Goal: Check status: Check status

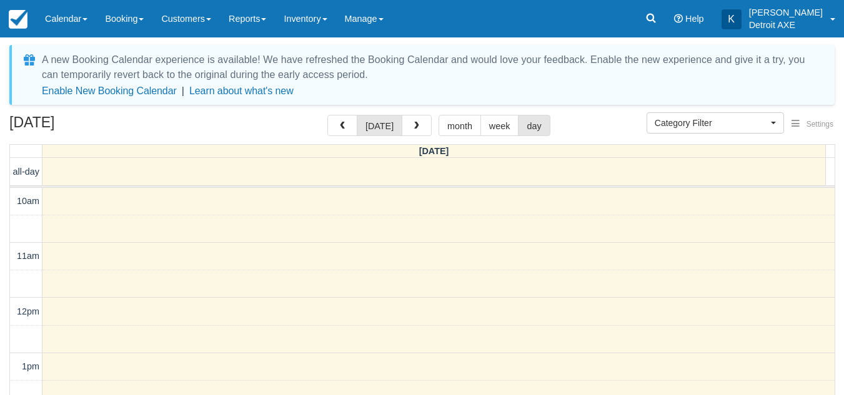
select select
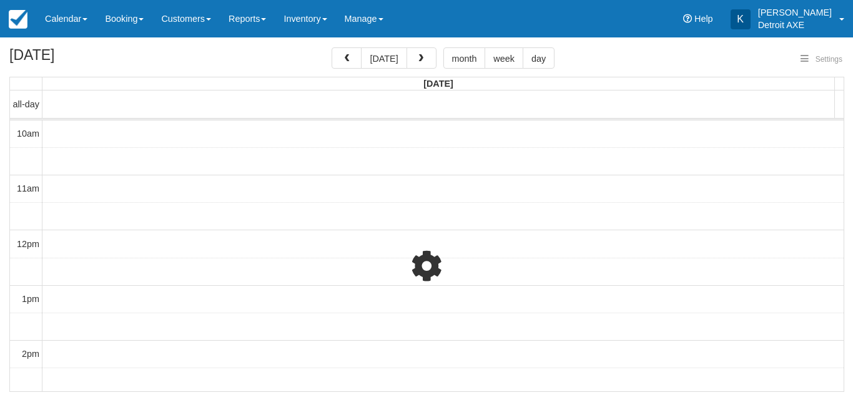
select select
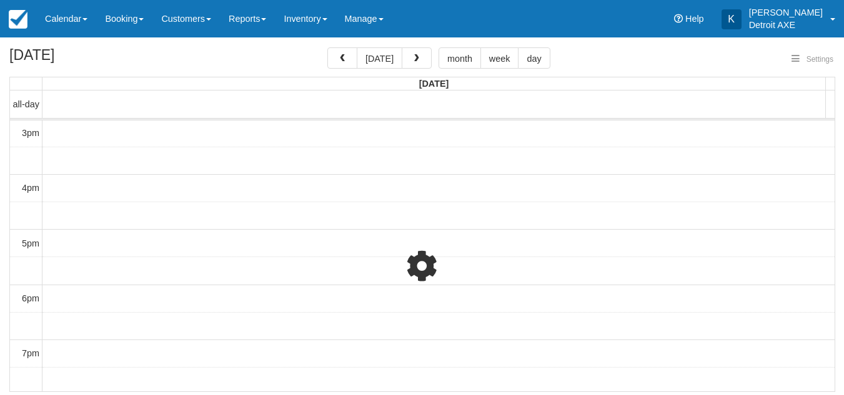
select select
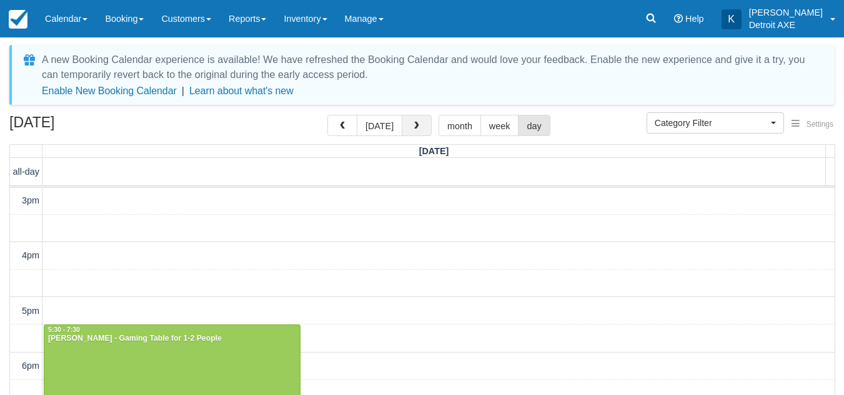
click at [412, 122] on span "button" at bounding box center [416, 126] width 9 height 9
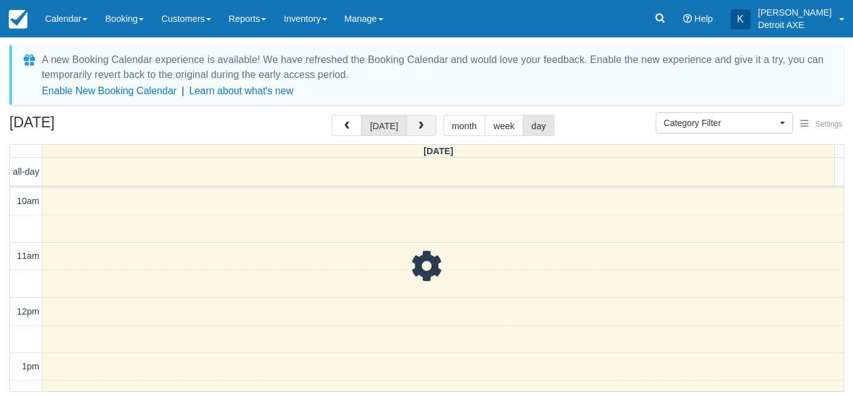
scroll to position [277, 0]
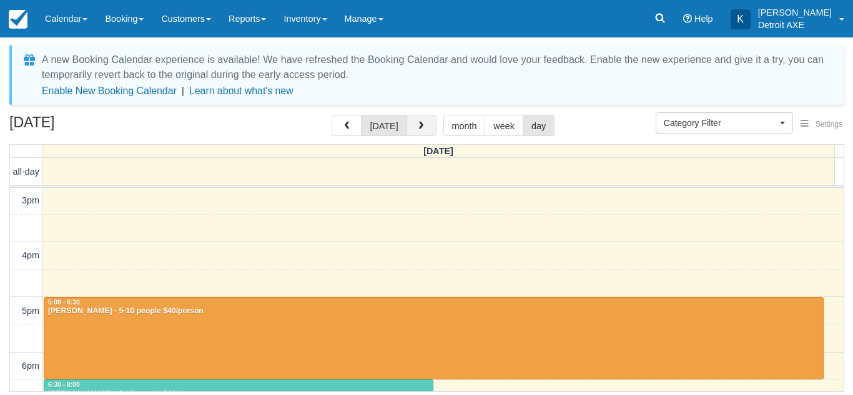
click at [417, 126] on span "button" at bounding box center [421, 126] width 9 height 9
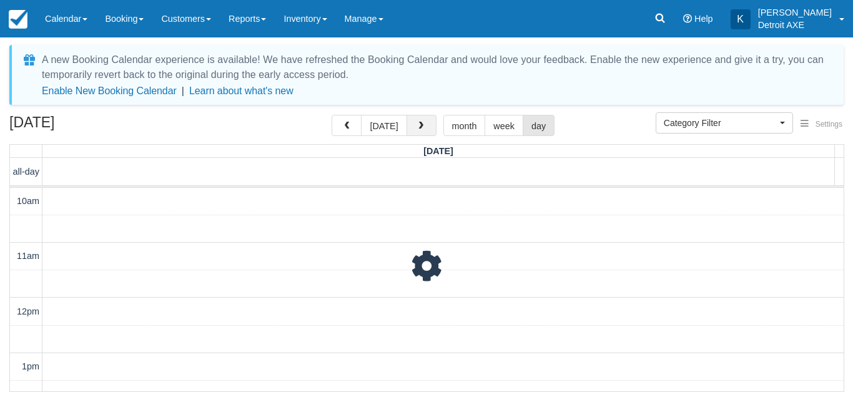
scroll to position [277, 0]
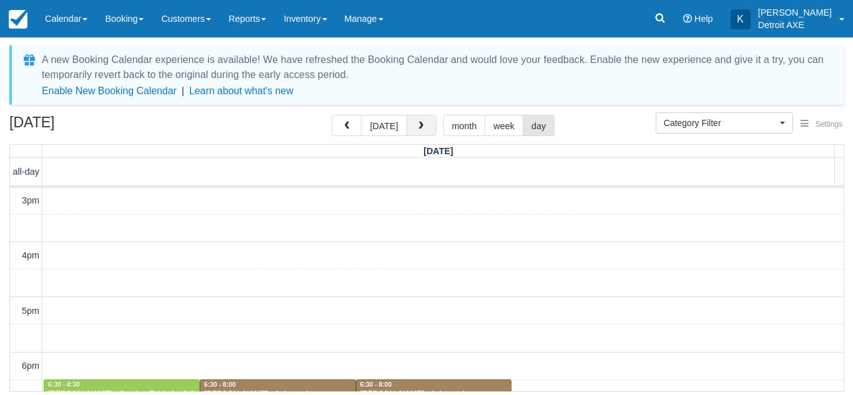
click at [417, 126] on span "button" at bounding box center [421, 126] width 9 height 9
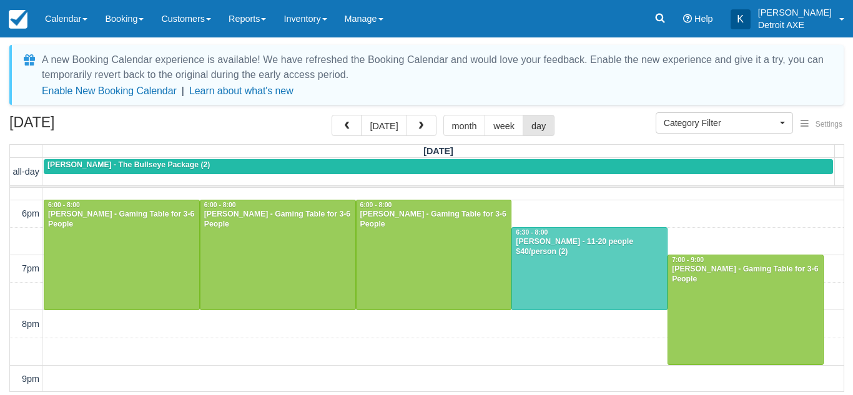
scroll to position [430, 0]
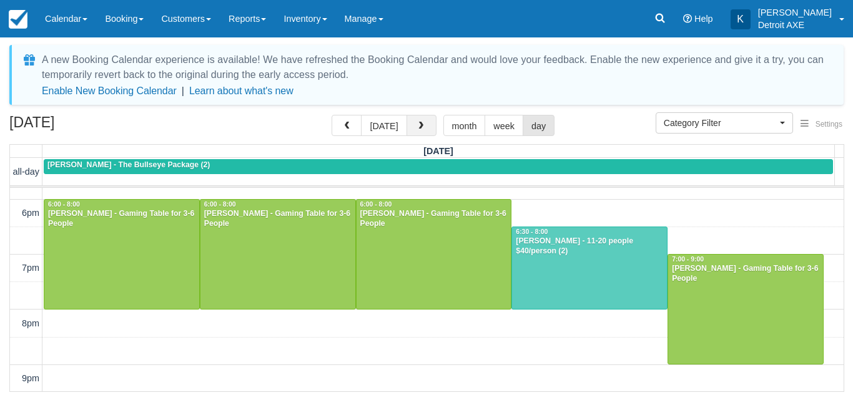
click at [419, 129] on span "button" at bounding box center [421, 126] width 9 height 9
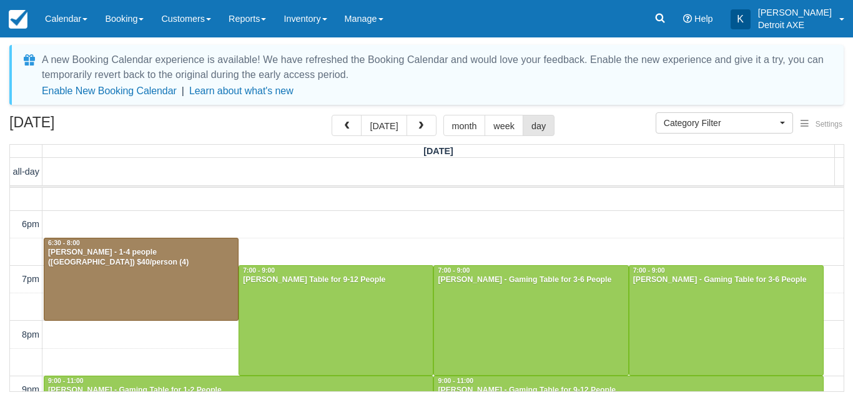
scroll to position [419, 0]
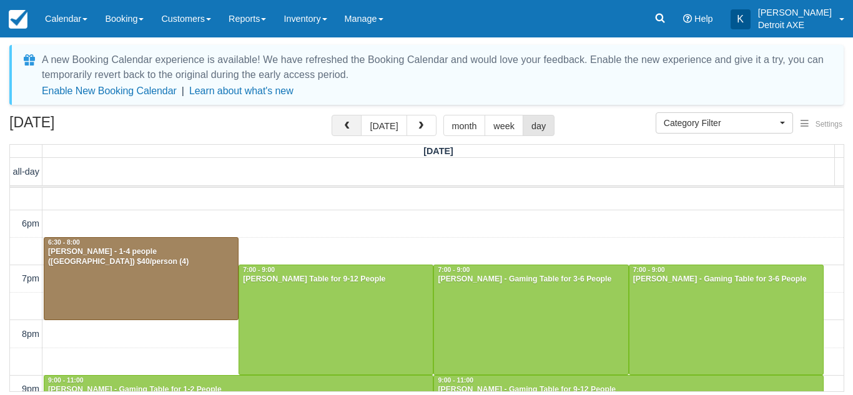
click at [345, 128] on button "button" at bounding box center [347, 125] width 30 height 21
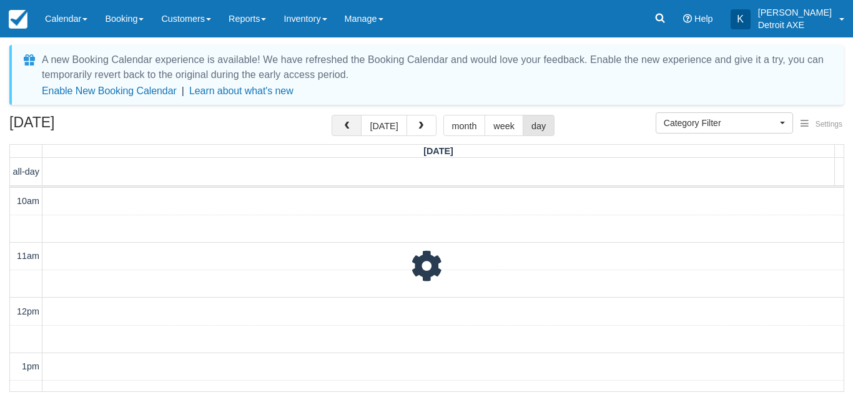
scroll to position [277, 0]
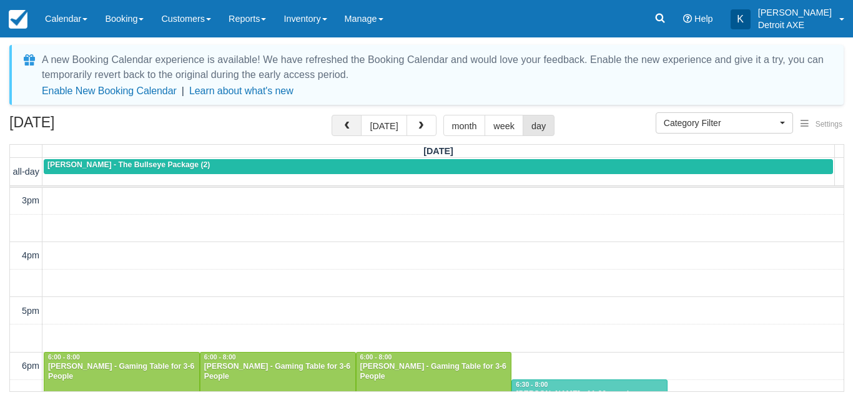
click at [345, 128] on button "button" at bounding box center [347, 125] width 30 height 21
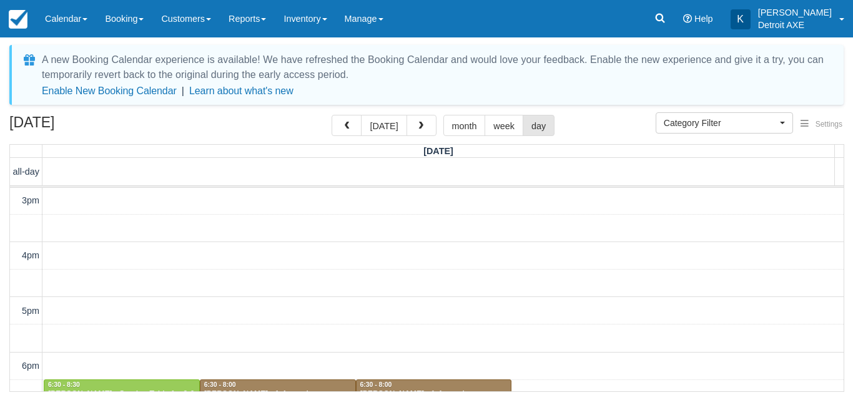
scroll to position [440, 0]
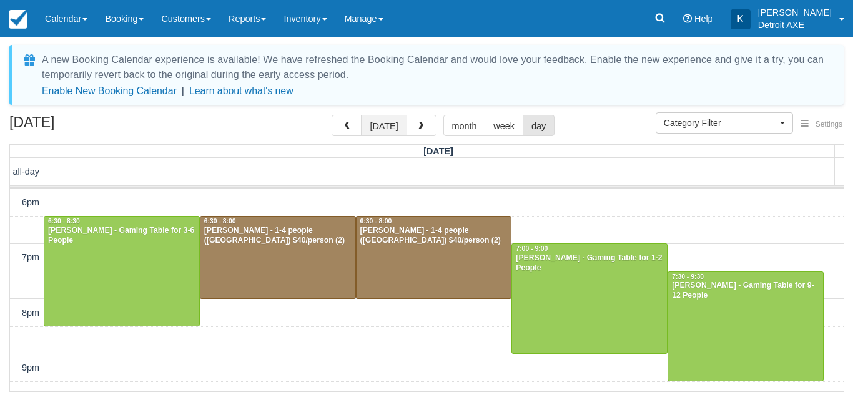
click at [386, 122] on button "[DATE]" at bounding box center [384, 125] width 46 height 21
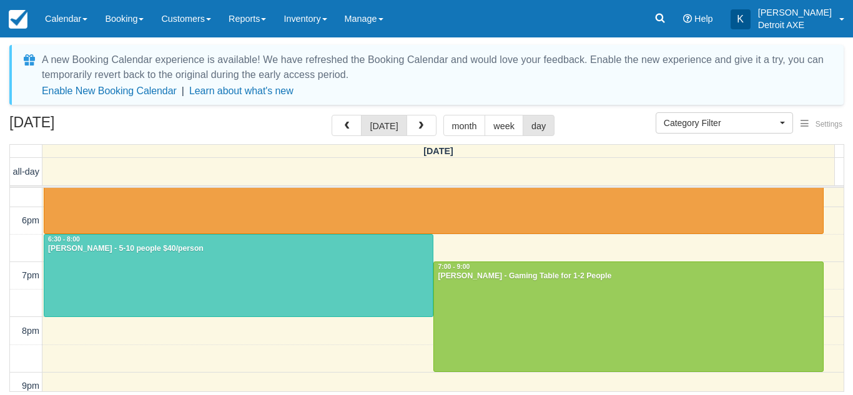
scroll to position [380, 0]
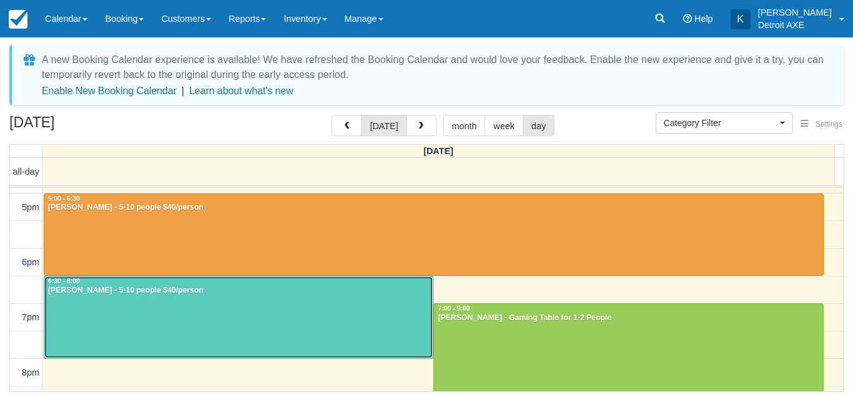
click at [310, 319] on div at bounding box center [238, 318] width 389 height 82
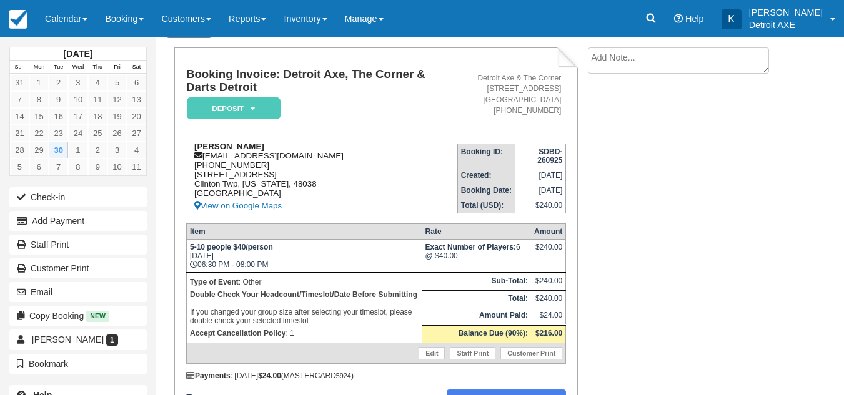
scroll to position [66, 0]
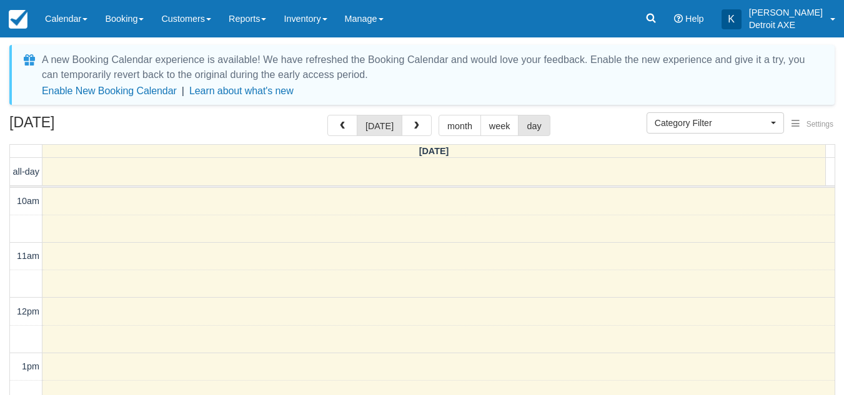
select select
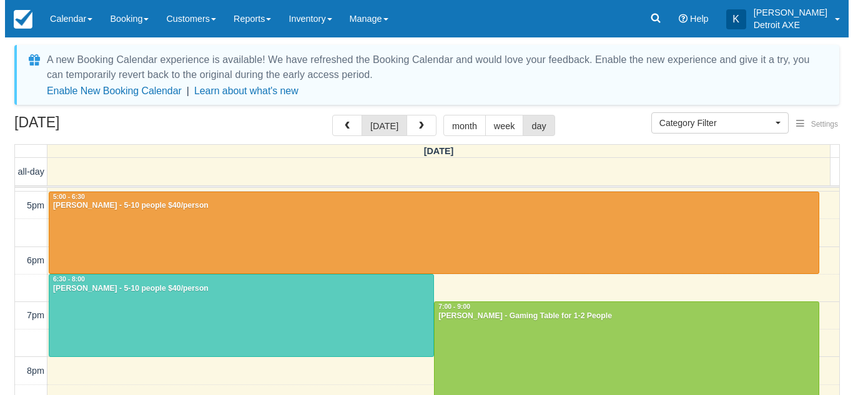
scroll to position [384, 0]
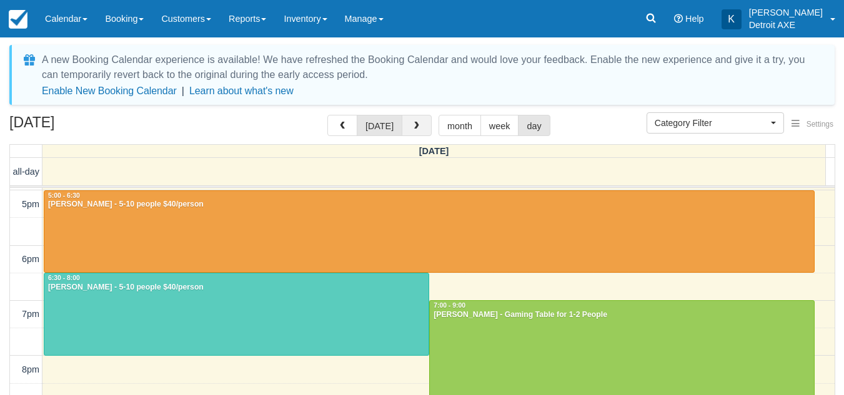
click at [412, 129] on span "button" at bounding box center [416, 126] width 9 height 9
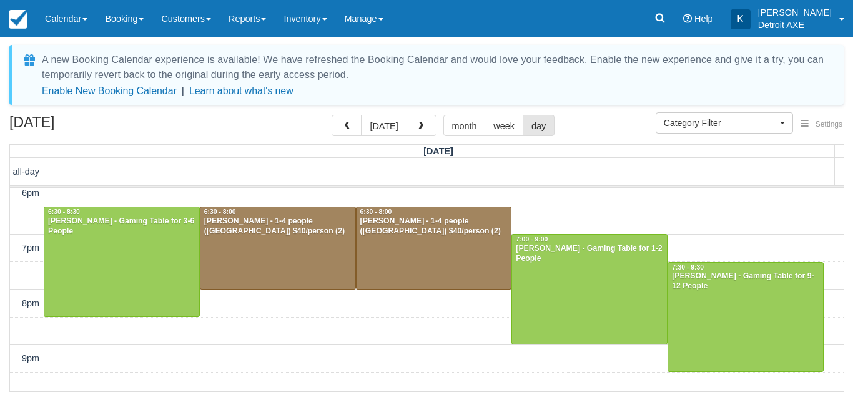
scroll to position [450, 0]
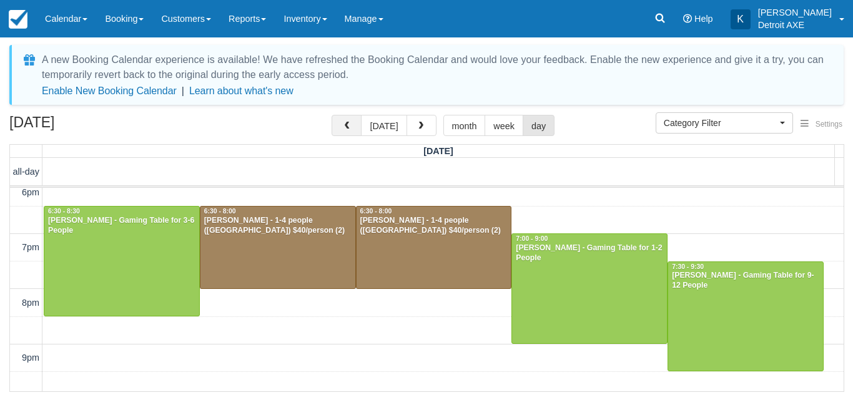
click at [352, 132] on button "button" at bounding box center [347, 125] width 30 height 21
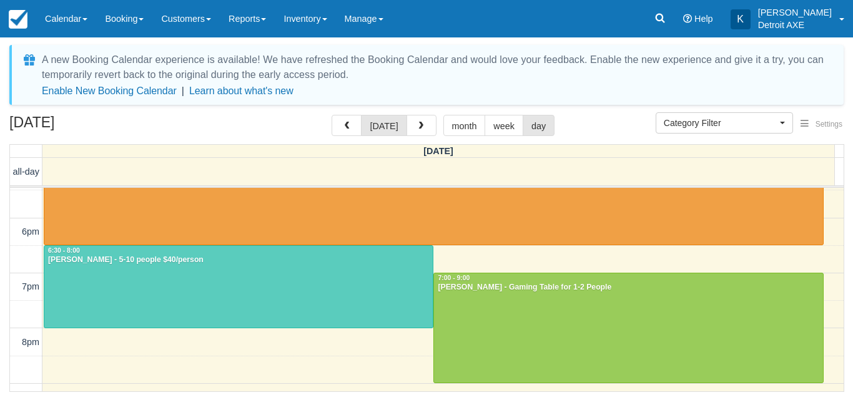
scroll to position [412, 0]
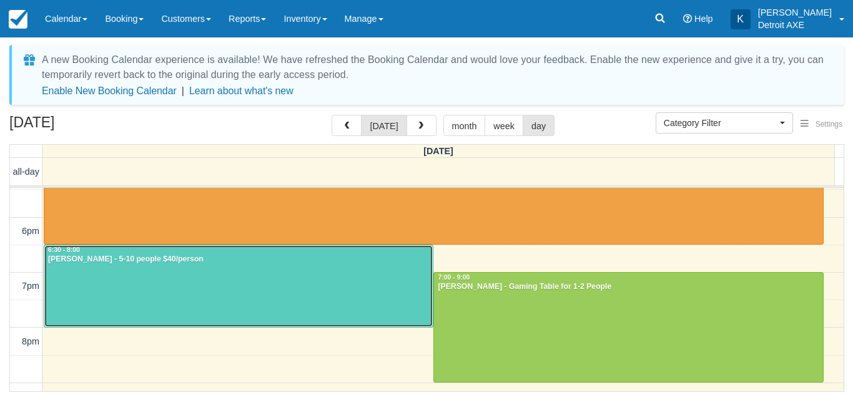
click at [279, 291] on div at bounding box center [238, 287] width 389 height 82
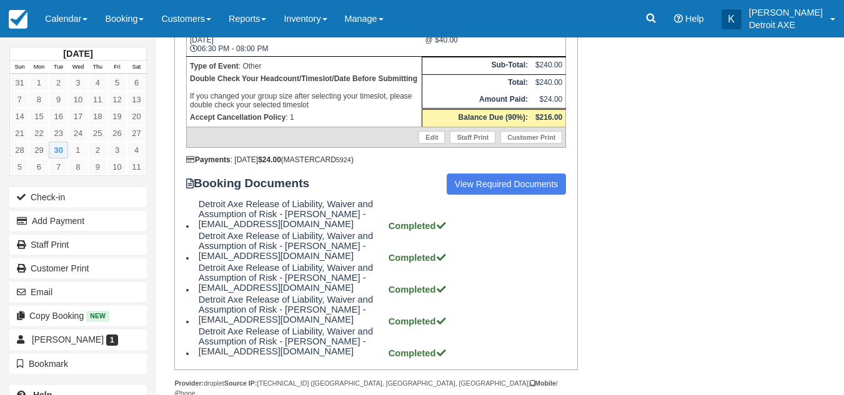
scroll to position [284, 0]
click at [74, 14] on link "Calendar" at bounding box center [66, 18] width 60 height 37
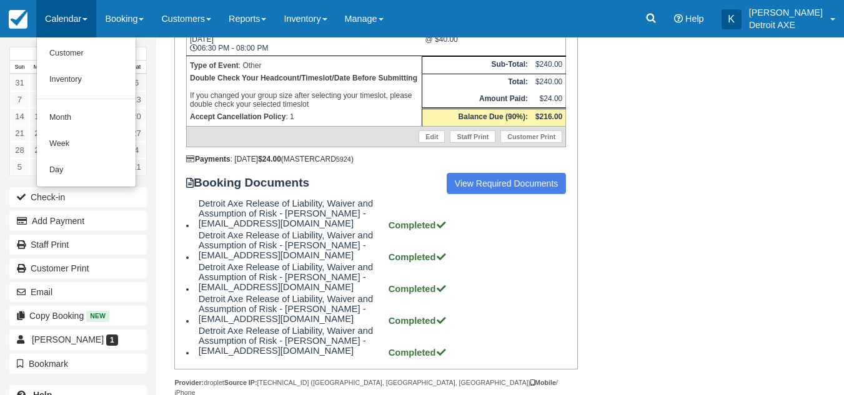
click at [74, 14] on link "Calendar" at bounding box center [66, 18] width 60 height 37
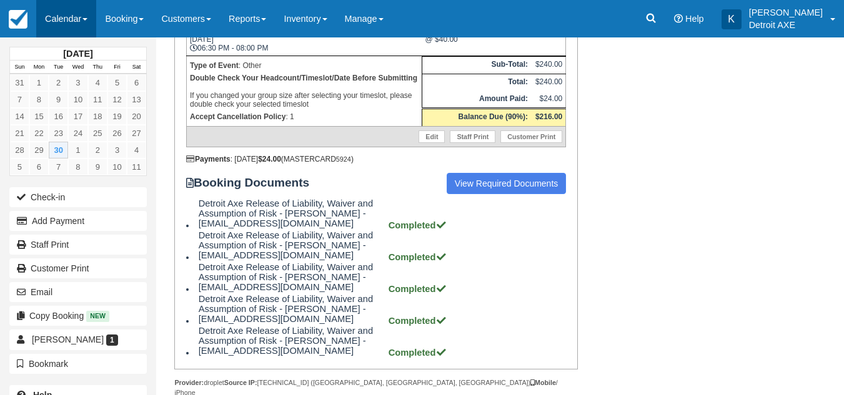
click at [66, 30] on link "Calendar" at bounding box center [66, 18] width 60 height 37
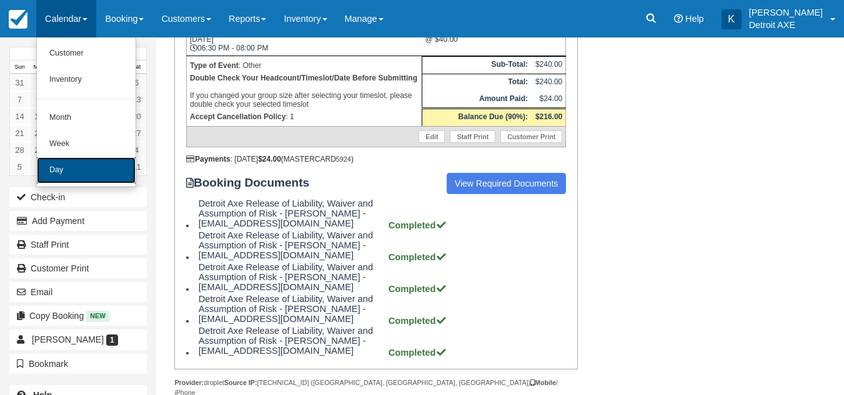
click at [52, 166] on link "Day" at bounding box center [86, 170] width 99 height 26
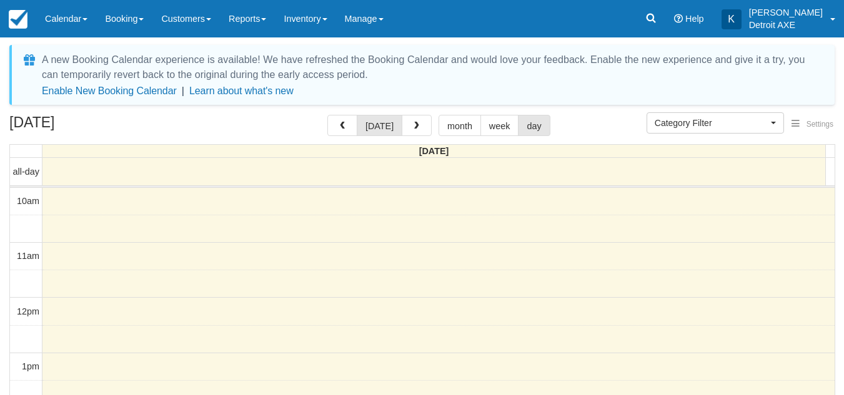
select select
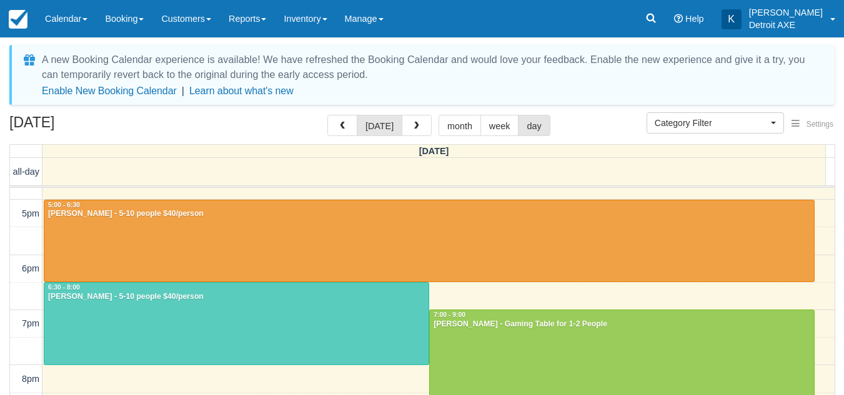
scroll to position [375, 0]
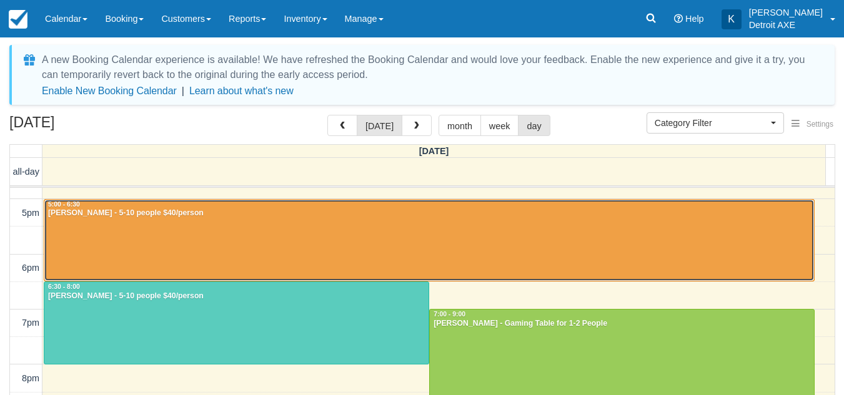
click at [343, 241] on div at bounding box center [429, 241] width 770 height 82
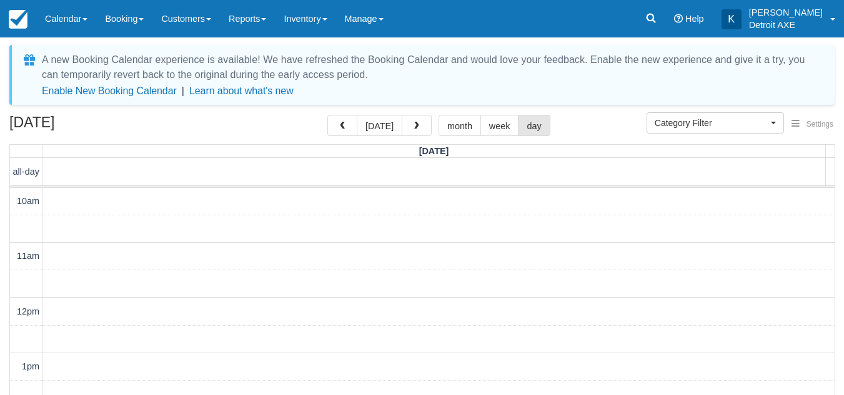
select select
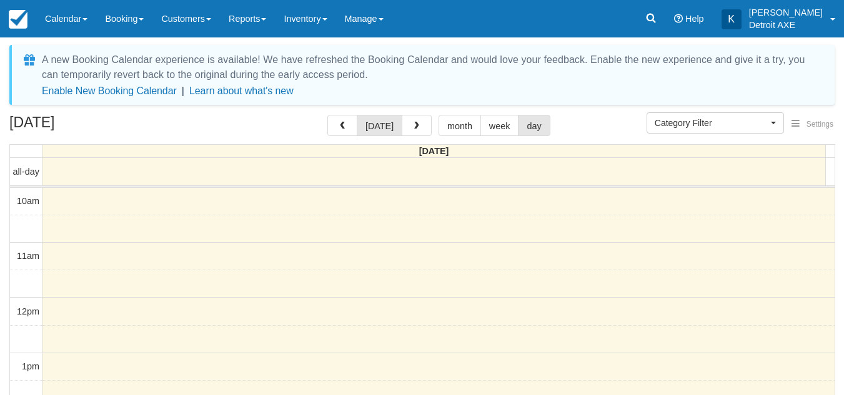
select select
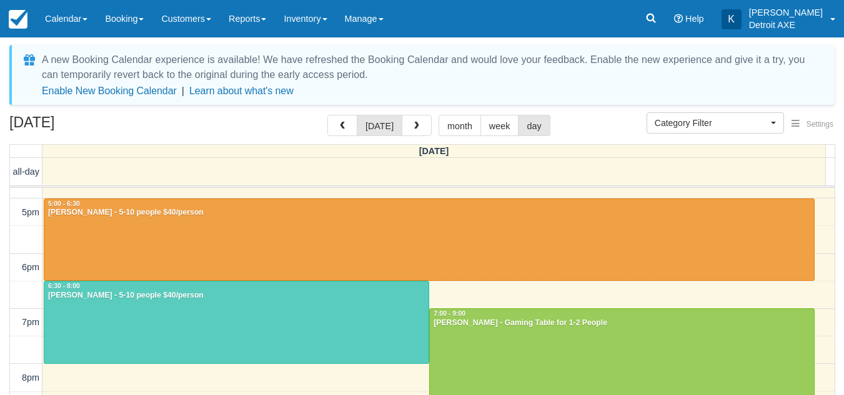
scroll to position [376, 0]
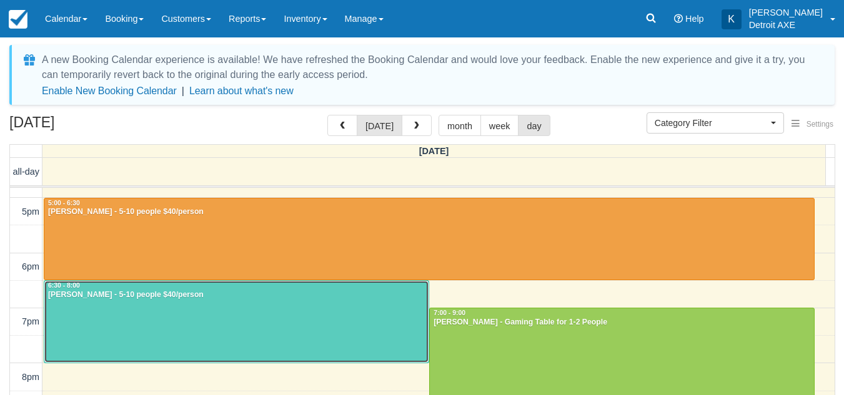
click at [339, 306] on div at bounding box center [236, 322] width 384 height 82
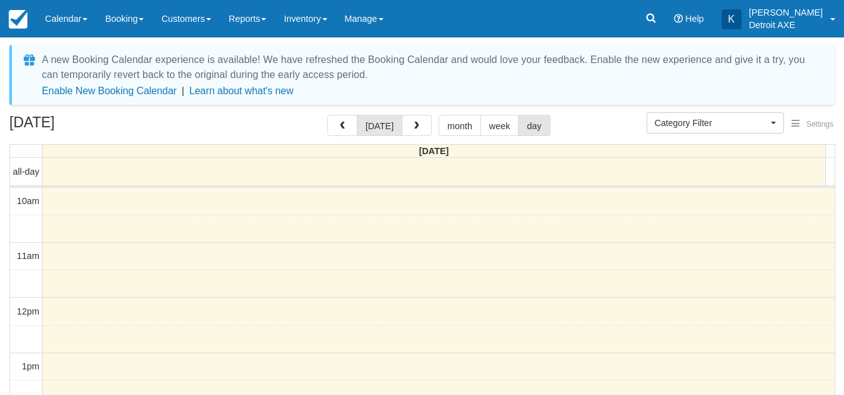
select select
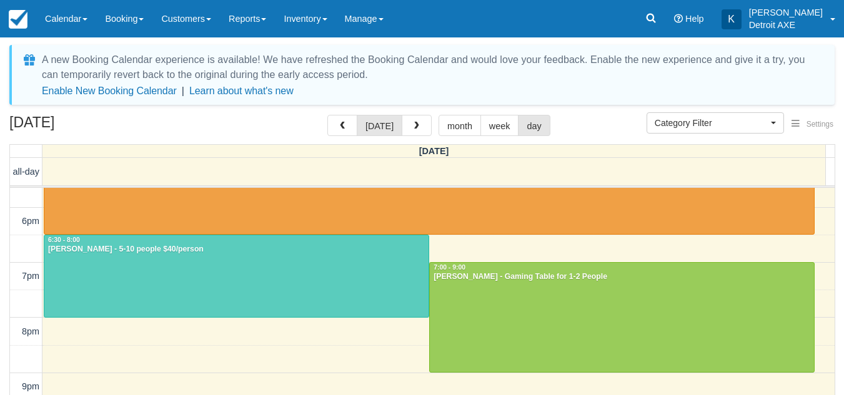
scroll to position [422, 0]
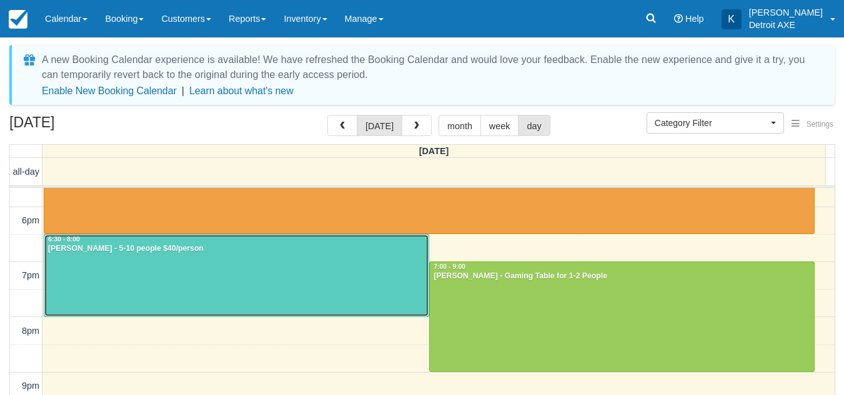
click at [341, 239] on div "6:30 - 8:00" at bounding box center [236, 240] width 378 height 9
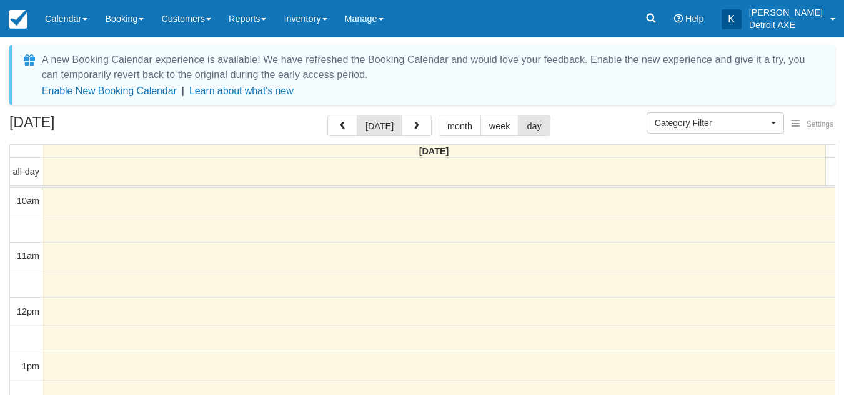
select select
